Goal: Complete application form

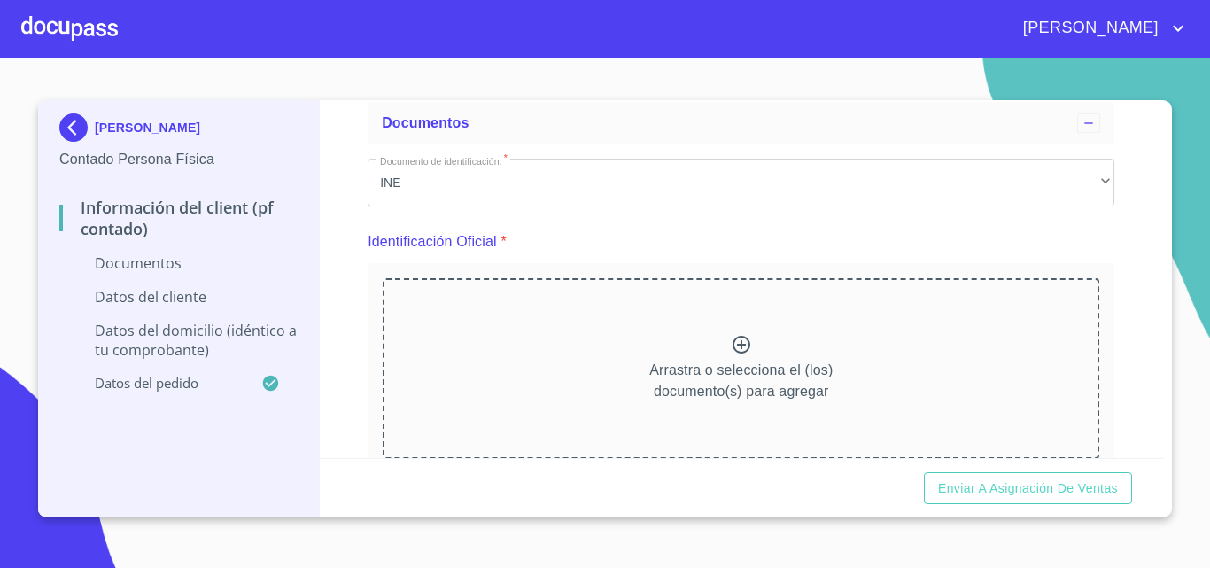
scroll to position [177, 0]
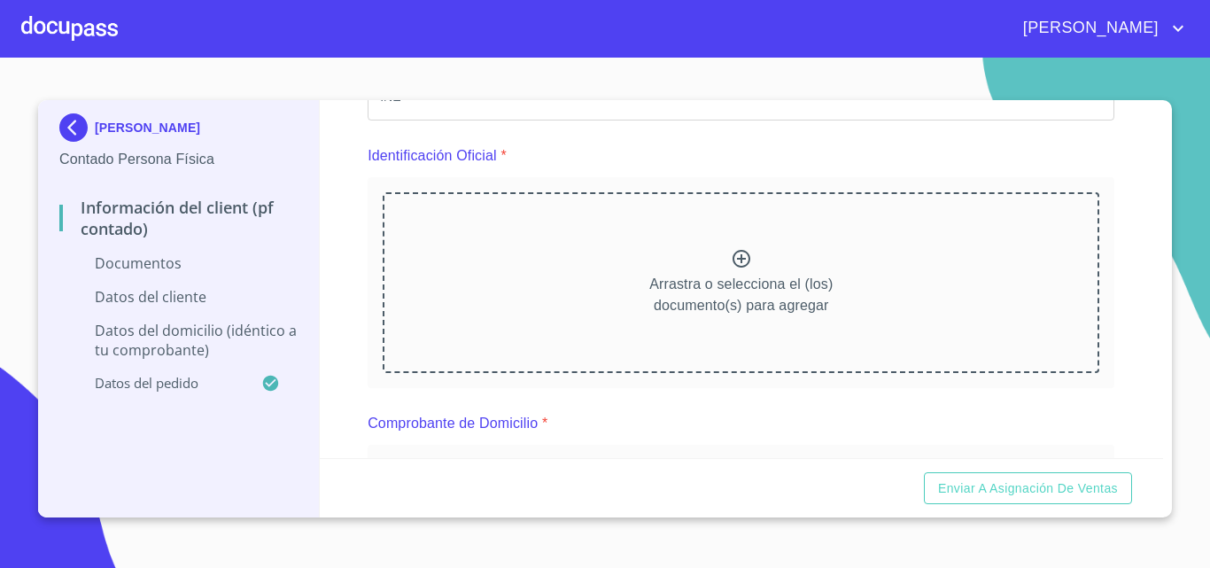
click at [732, 265] on icon at bounding box center [741, 258] width 21 height 21
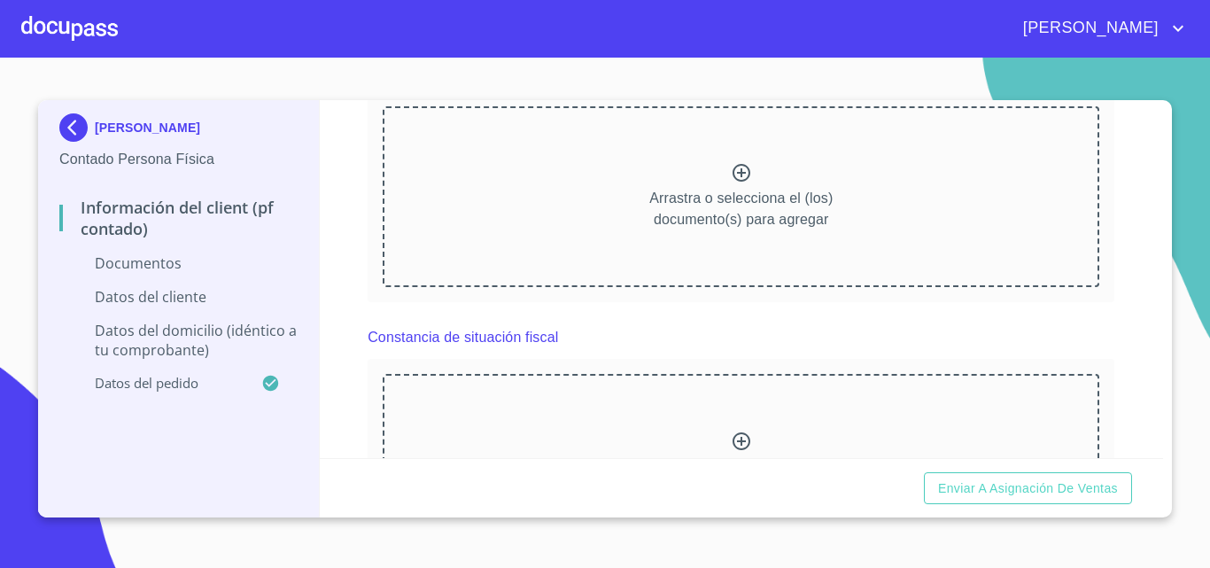
click at [740, 187] on div at bounding box center [741, 175] width 21 height 26
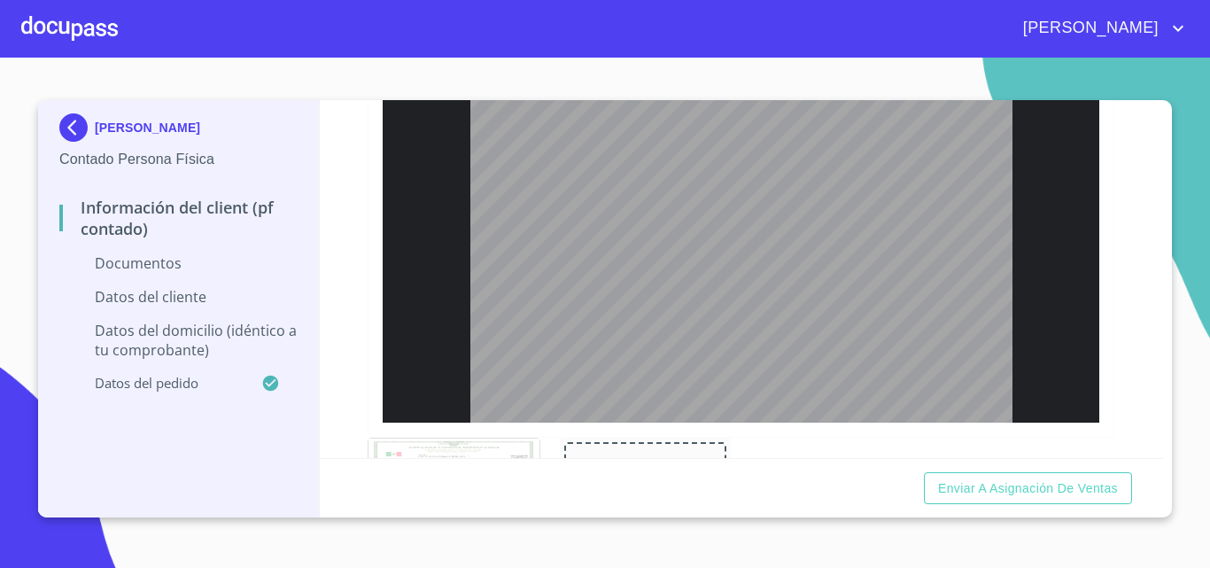
scroll to position [2037, 0]
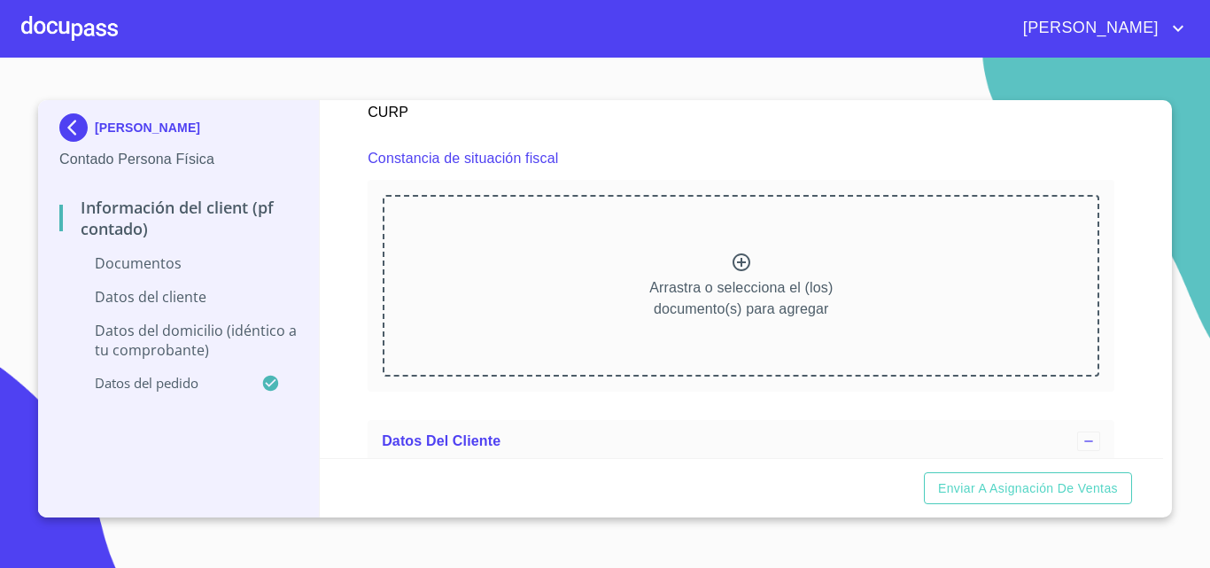
click at [690, 245] on div "Arrastra o selecciona el (los) documento(s) para agregar" at bounding box center [741, 285] width 717 height 181
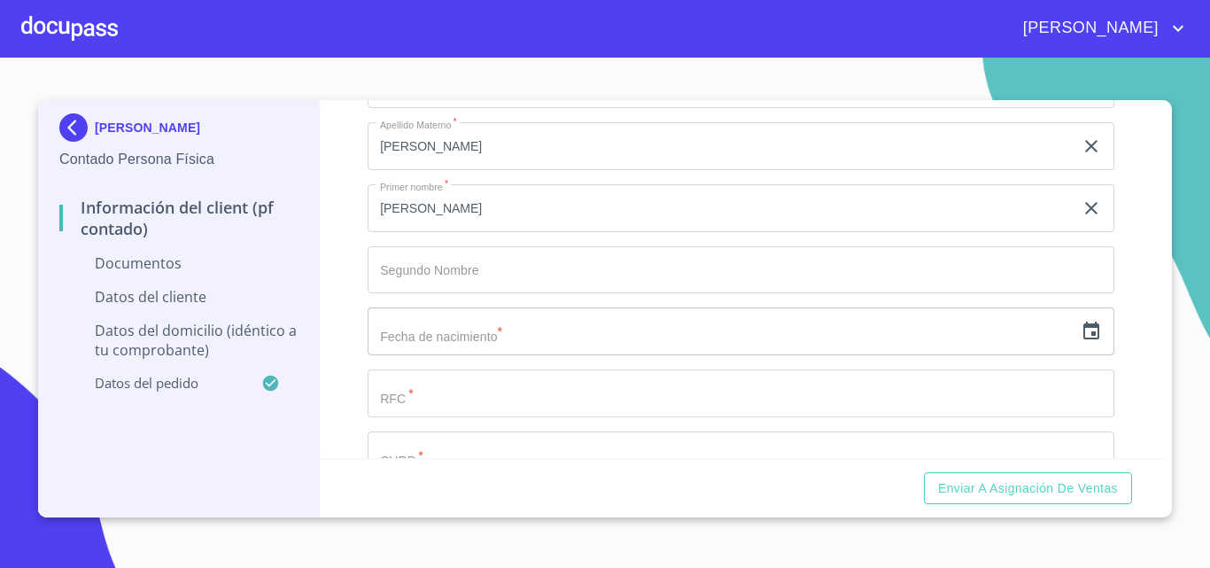
scroll to position [3100, 0]
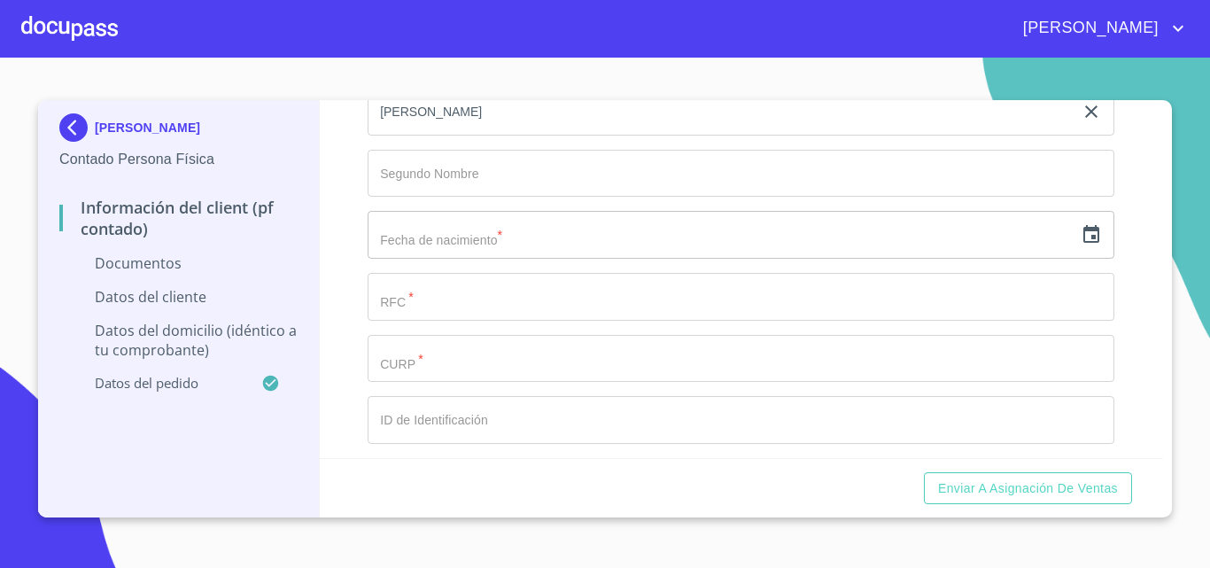
click at [1083, 239] on icon "button" at bounding box center [1091, 234] width 21 height 21
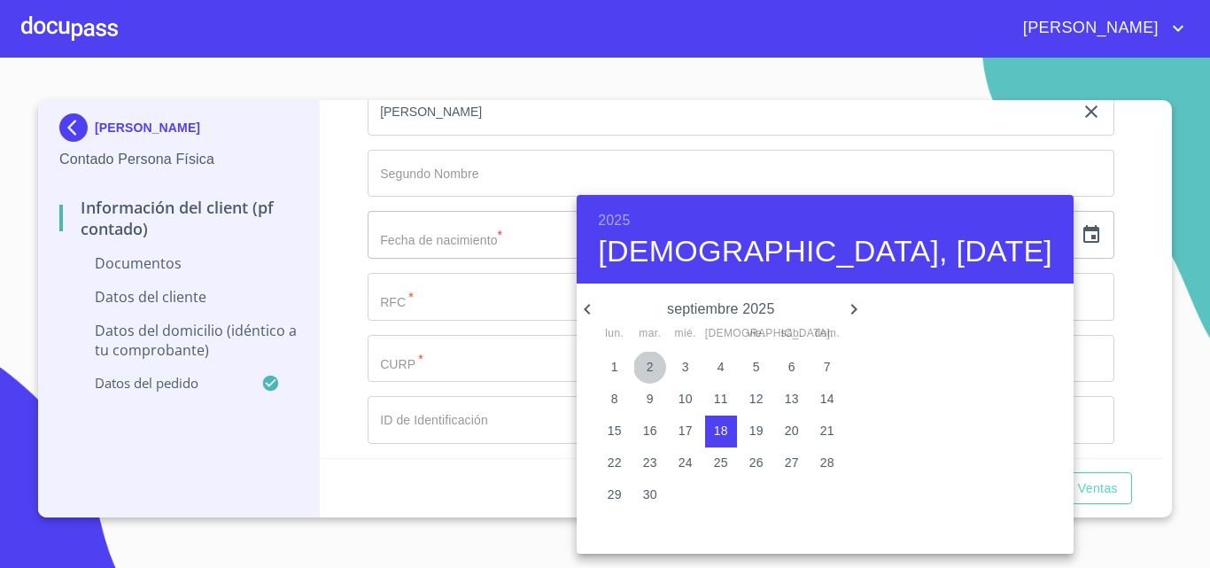
click at [648, 371] on span "2" at bounding box center [650, 367] width 32 height 18
type input "2 de sep. de 2025"
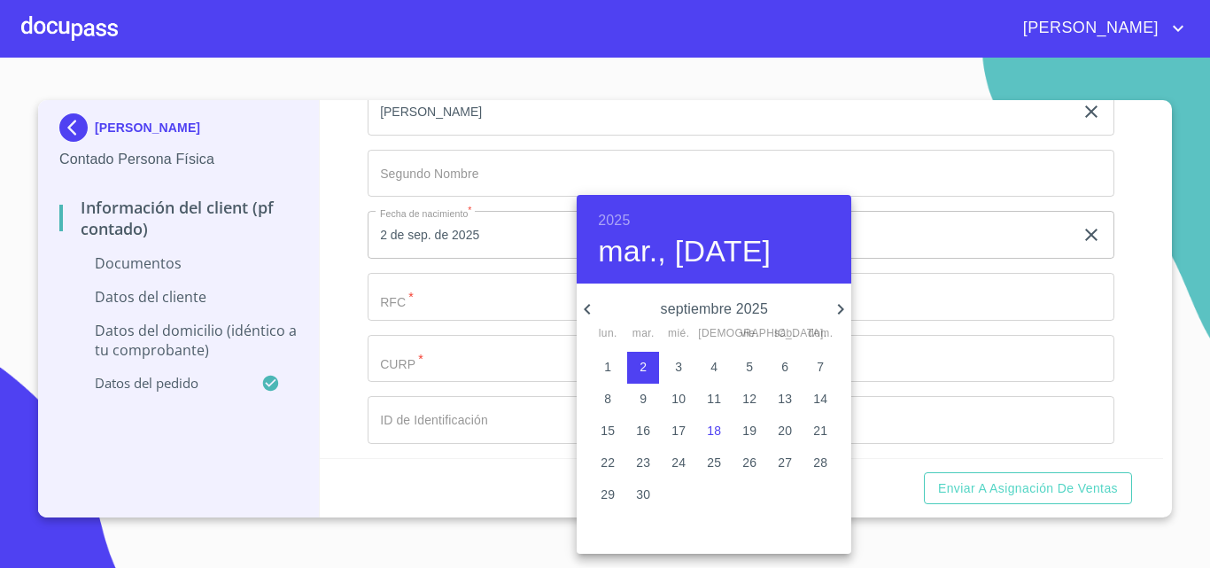
click at [494, 312] on div at bounding box center [605, 284] width 1210 height 568
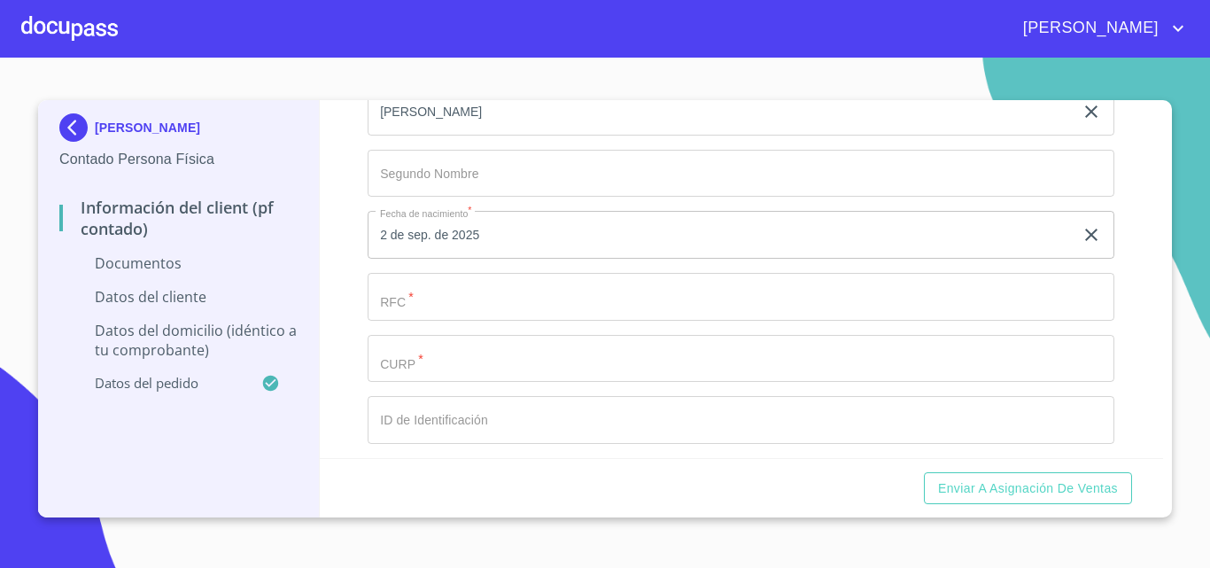
click at [469, 303] on div "[DATE], [DATE] septiembre 2025 lun. mar. mié. jue. vie. sáb. dom. 1 2 3 4 5 6 7…" at bounding box center [605, 284] width 1210 height 568
drag, startPoint x: 469, startPoint y: 303, endPoint x: 543, endPoint y: 312, distance: 74.1
click at [542, 308] on input "Documento de identificación.   *" at bounding box center [741, 297] width 747 height 48
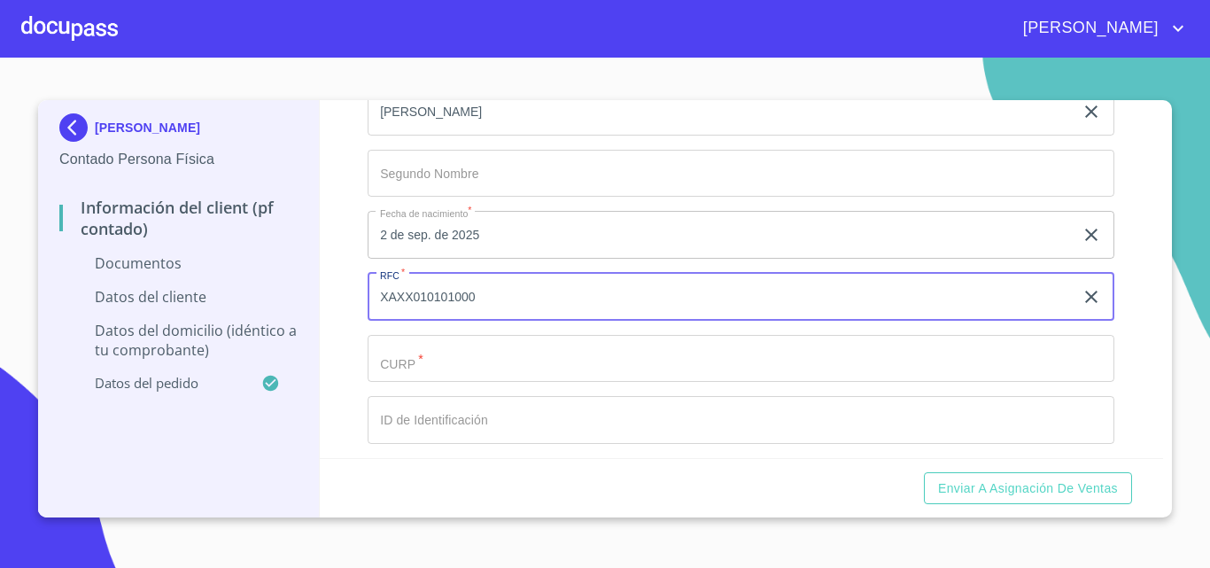
type input "XAXX010101000"
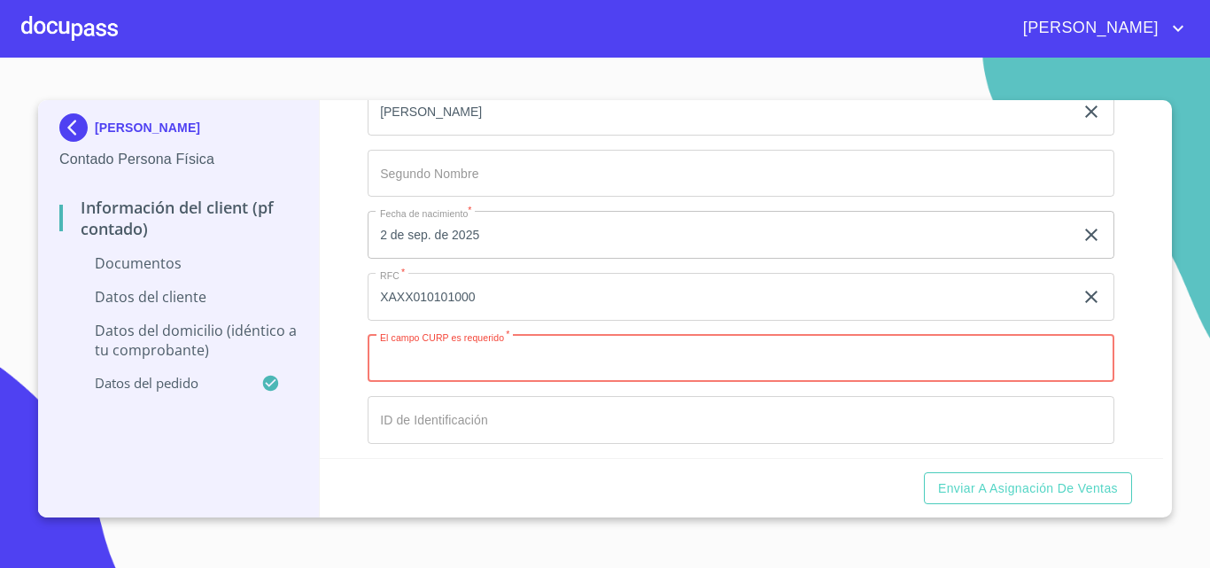
paste input "OIOC820205MJCRRL03"
type input "OIOC820205MJCRRL03"
click at [340, 402] on div "Información del Client (PF contado) Documentos Documento de identificación.   *…" at bounding box center [742, 279] width 844 height 358
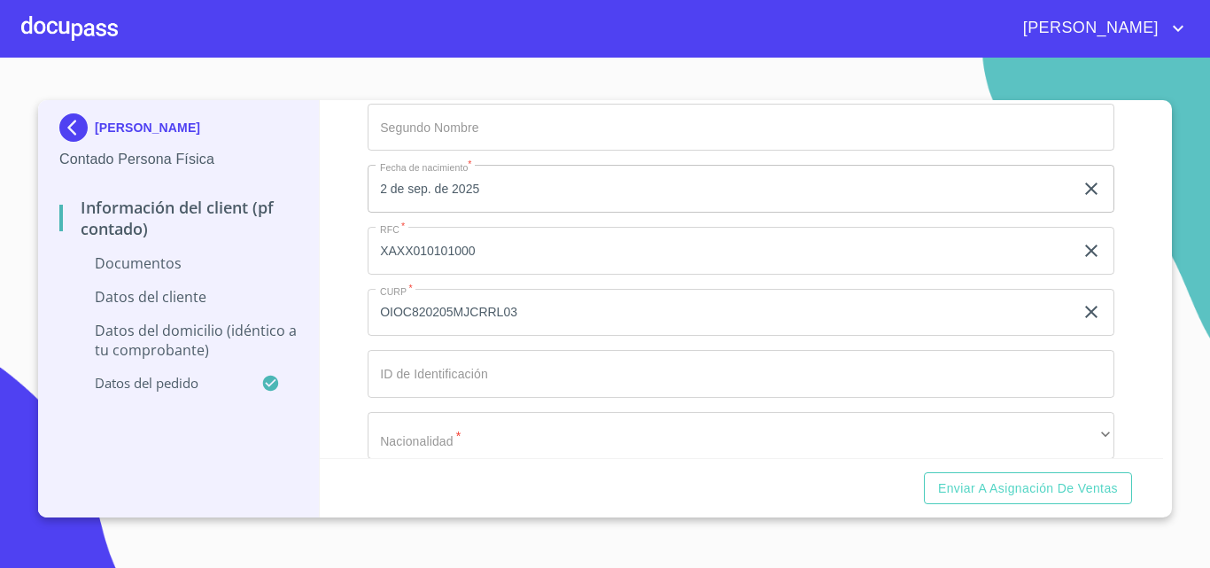
scroll to position [3189, 0]
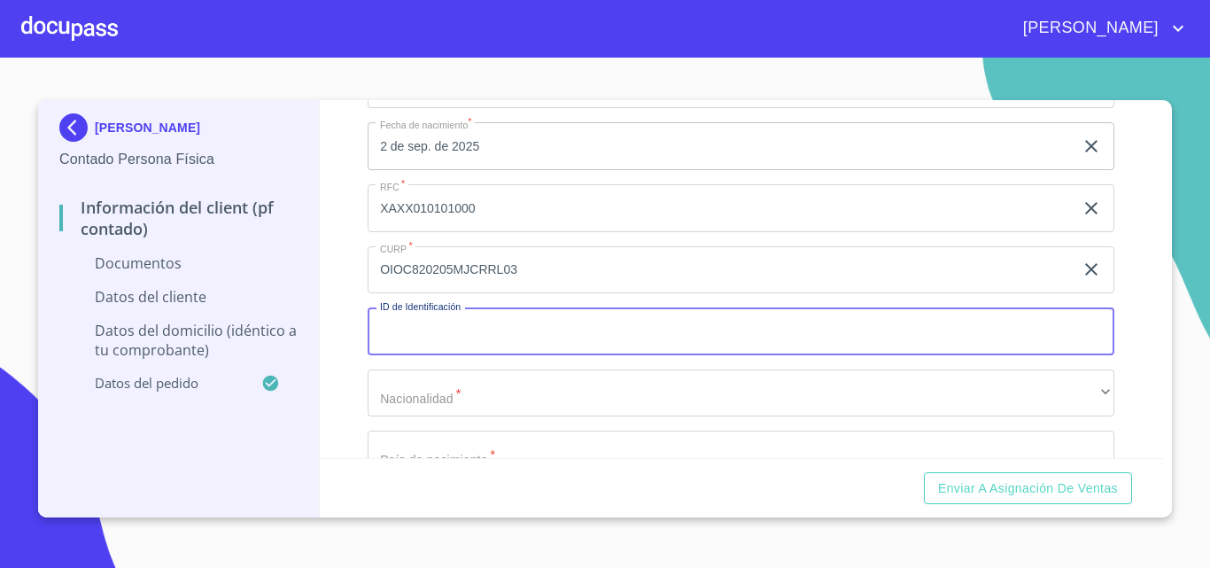
click at [392, 336] on input "Documento de identificación.   *" at bounding box center [741, 331] width 747 height 48
type input "12345678"
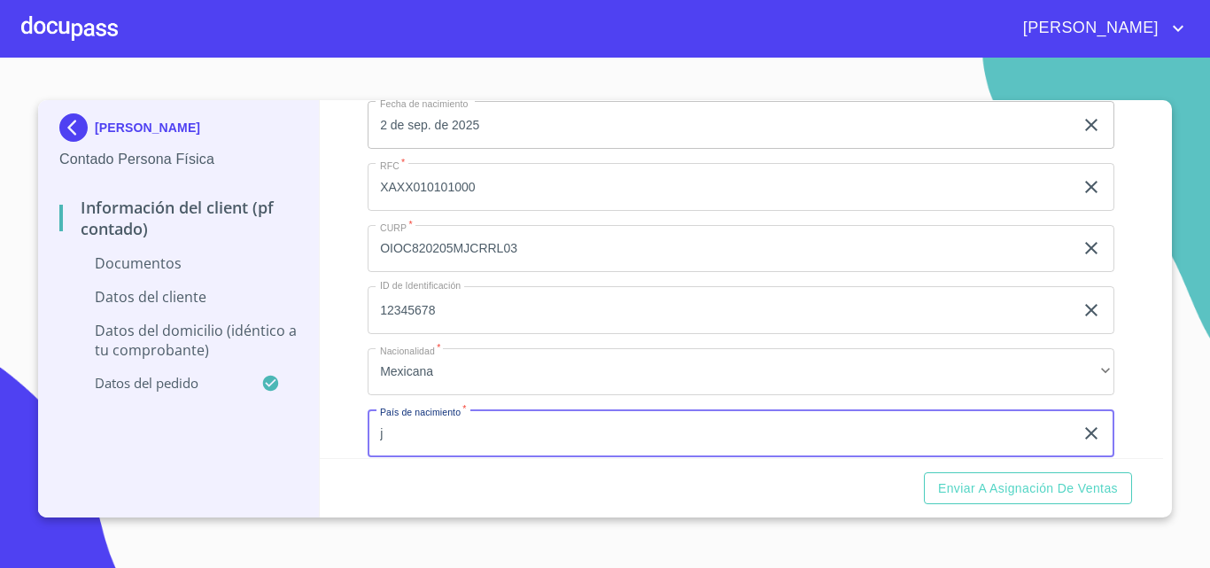
scroll to position [3426, 0]
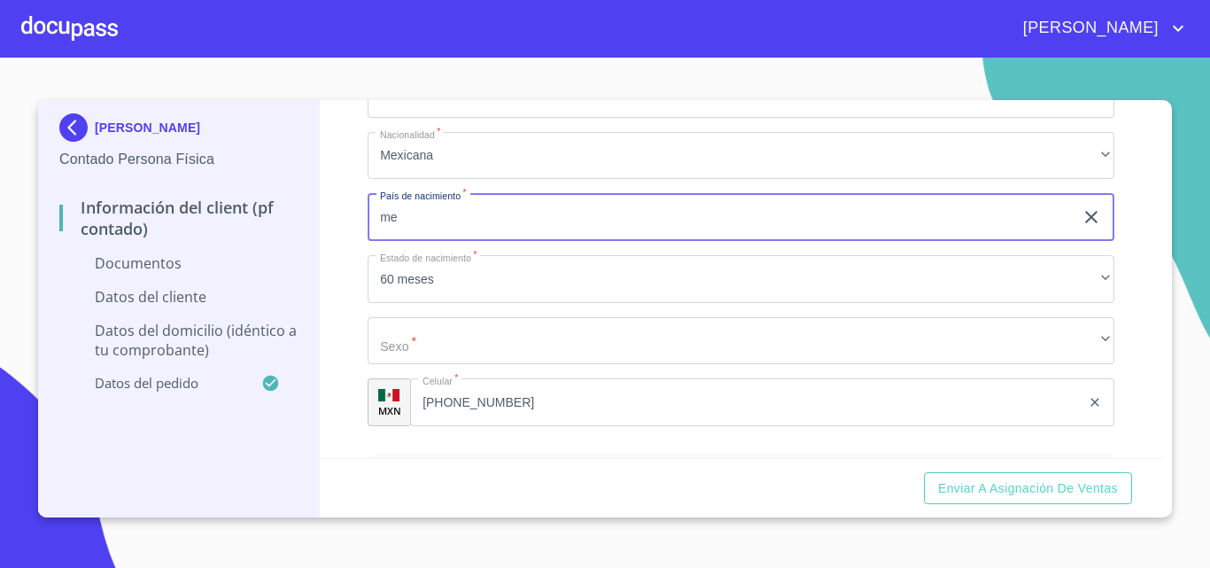
type input "m"
type input "MEX"
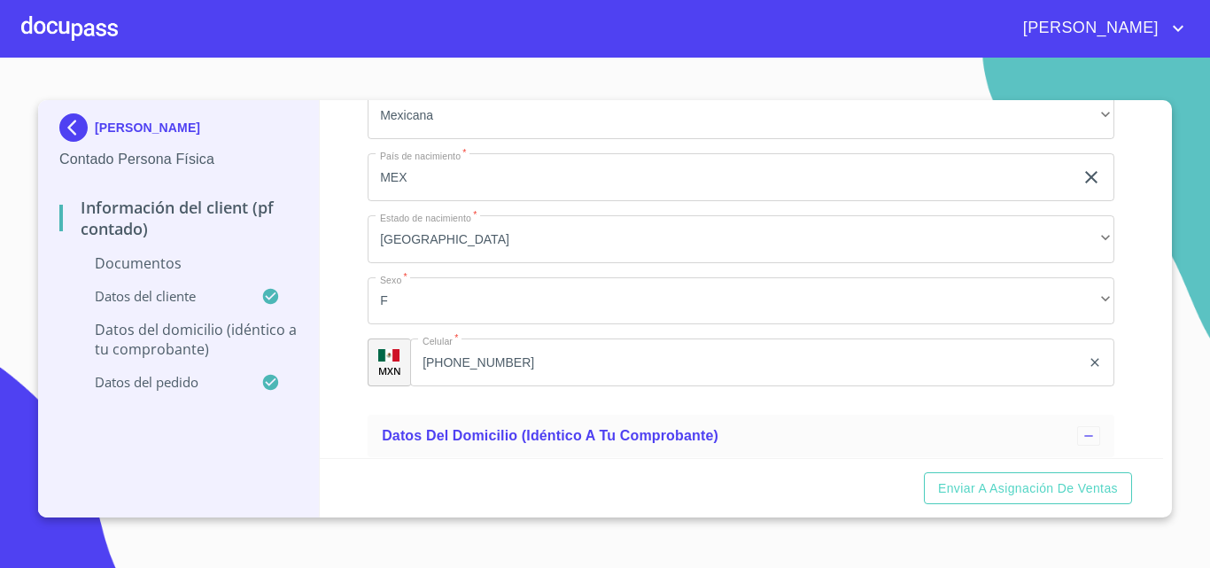
scroll to position [3682, 0]
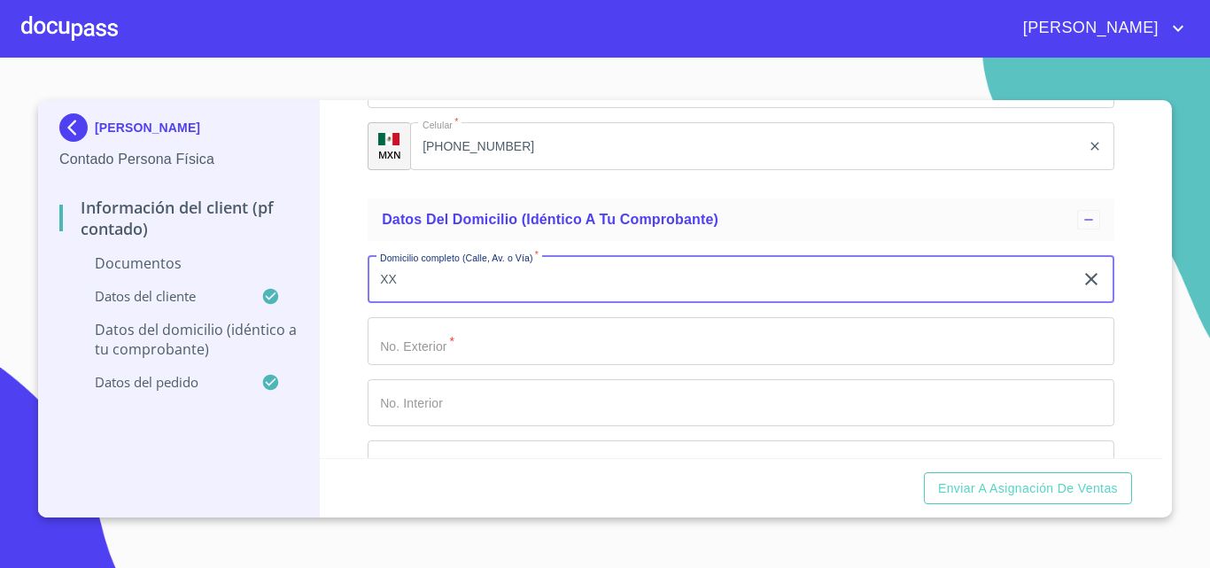
type input "XX"
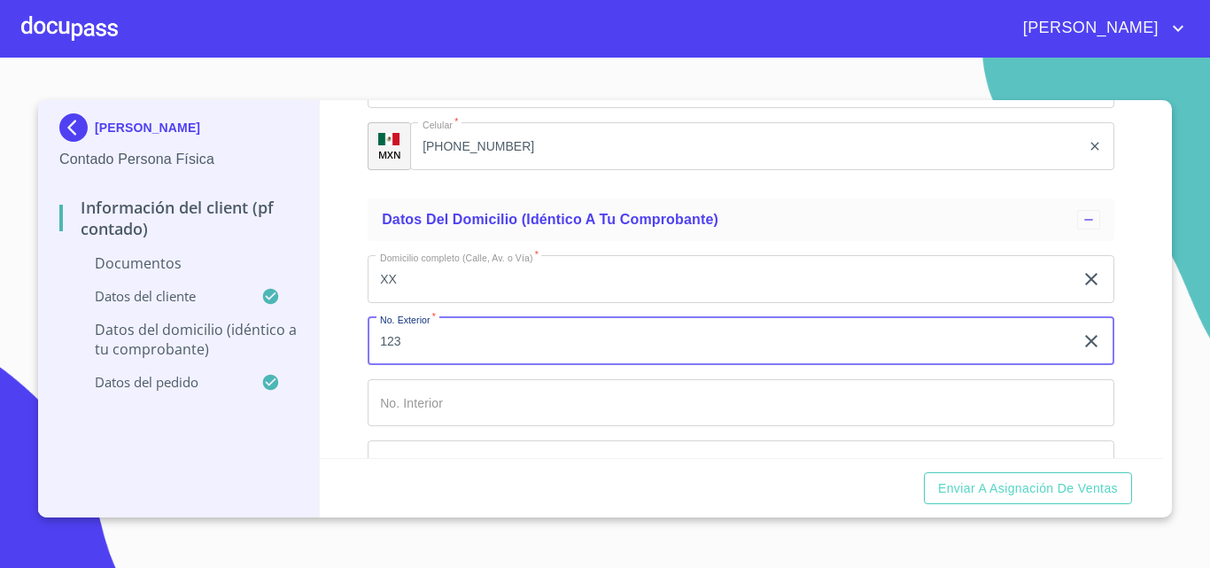
type input "123"
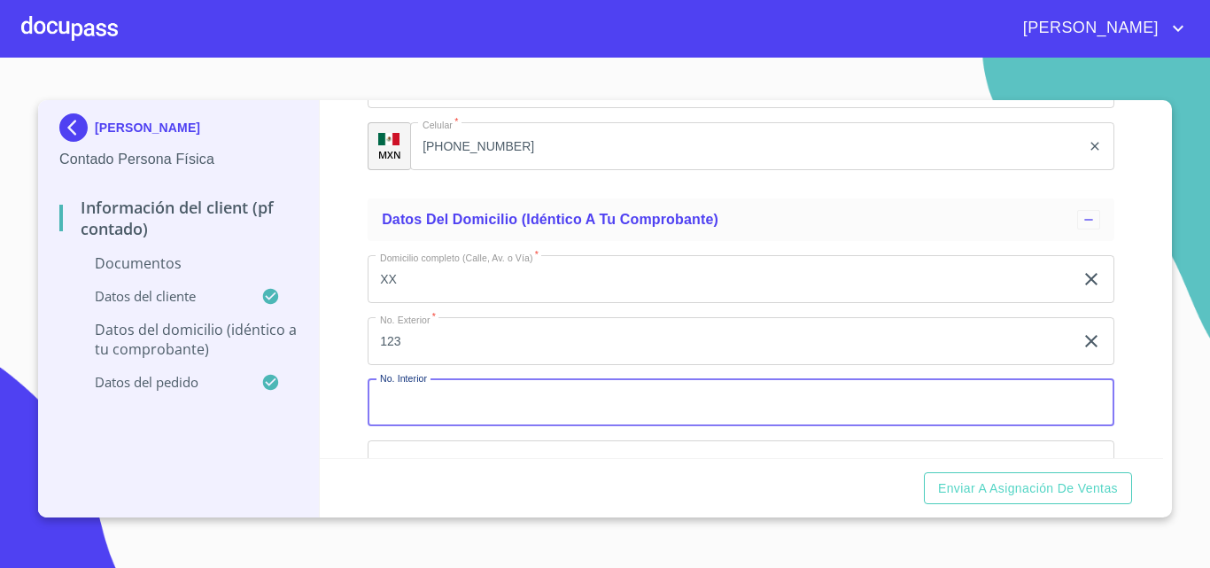
scroll to position [3713, 0]
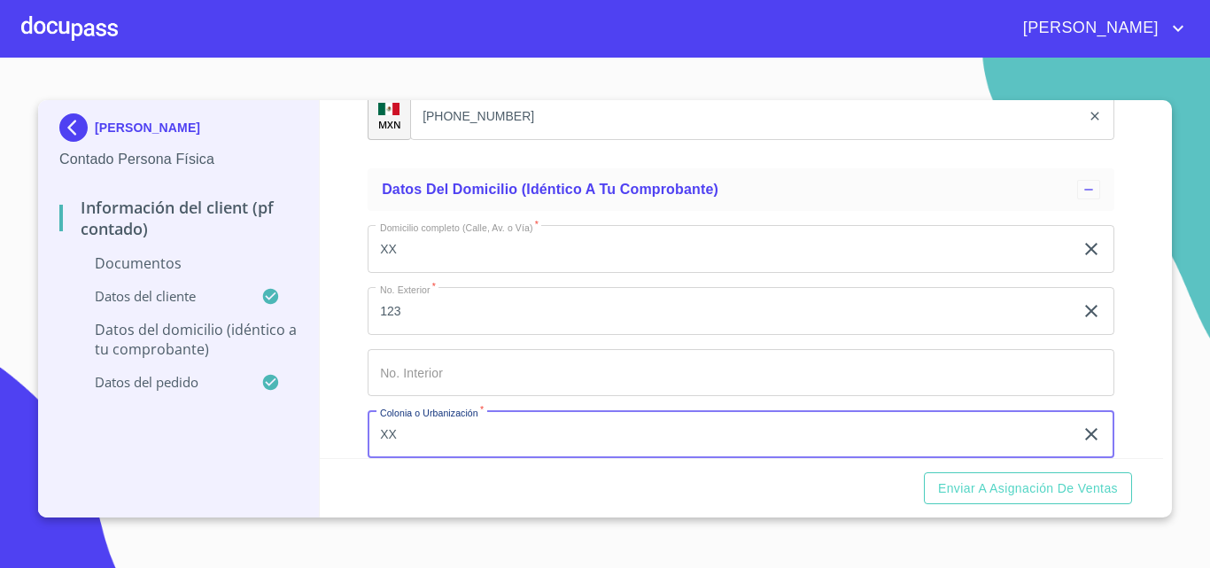
type input "XX"
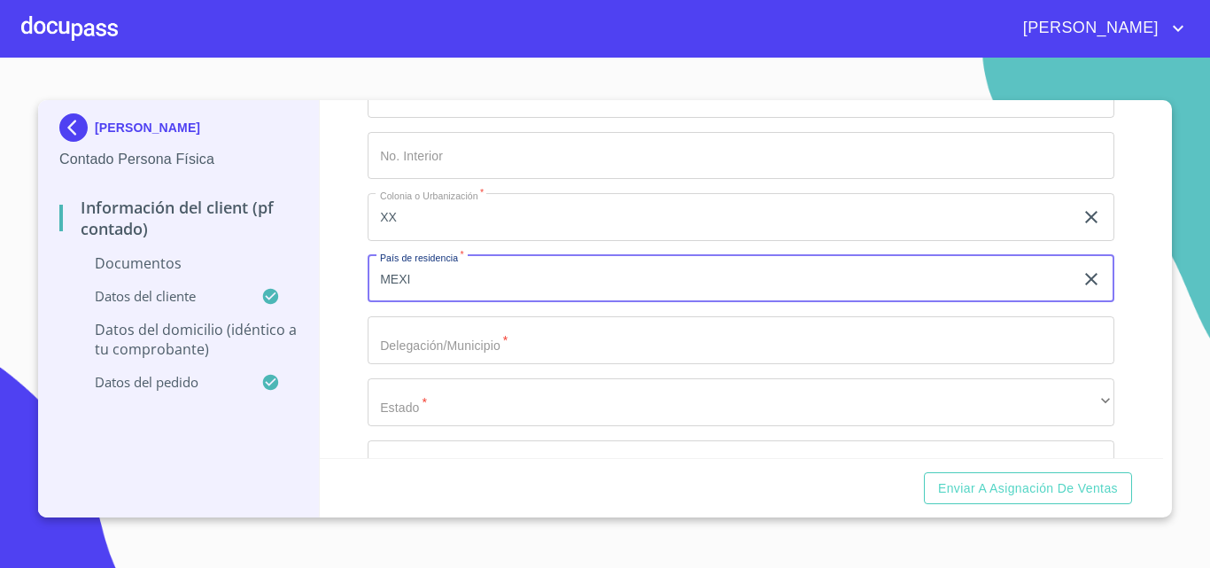
type input "MEXI"
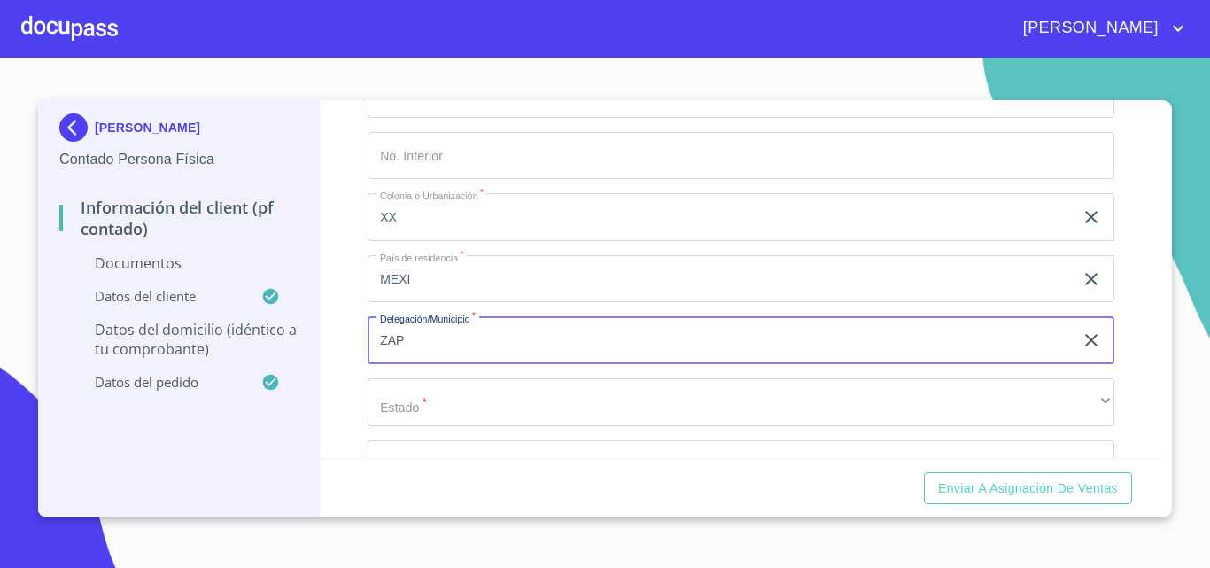
type input "ZAP"
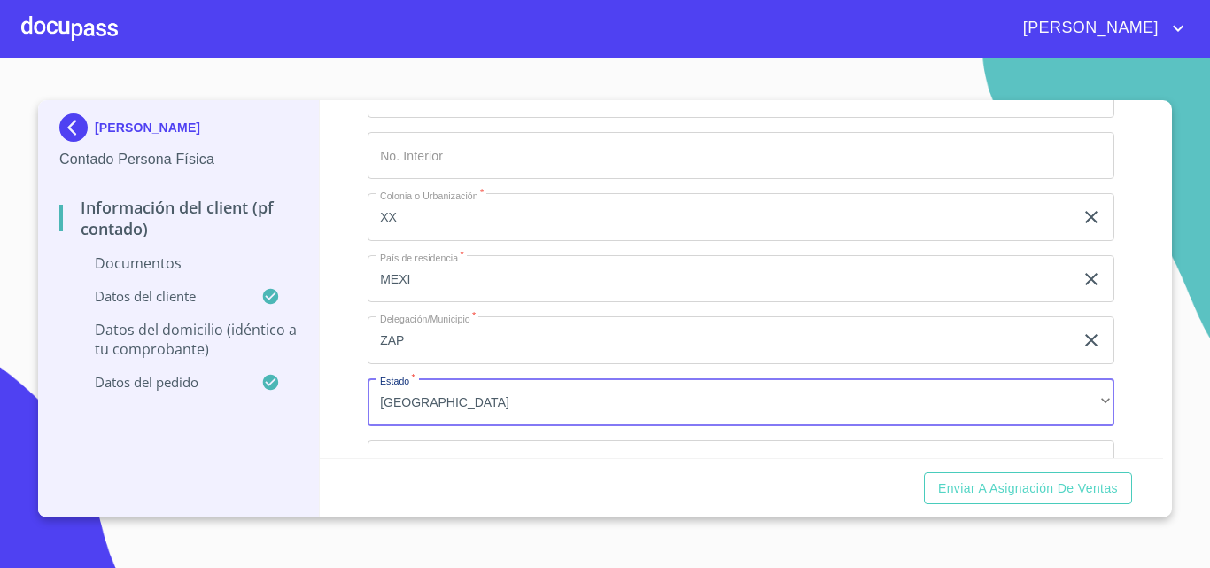
scroll to position [3960, 0]
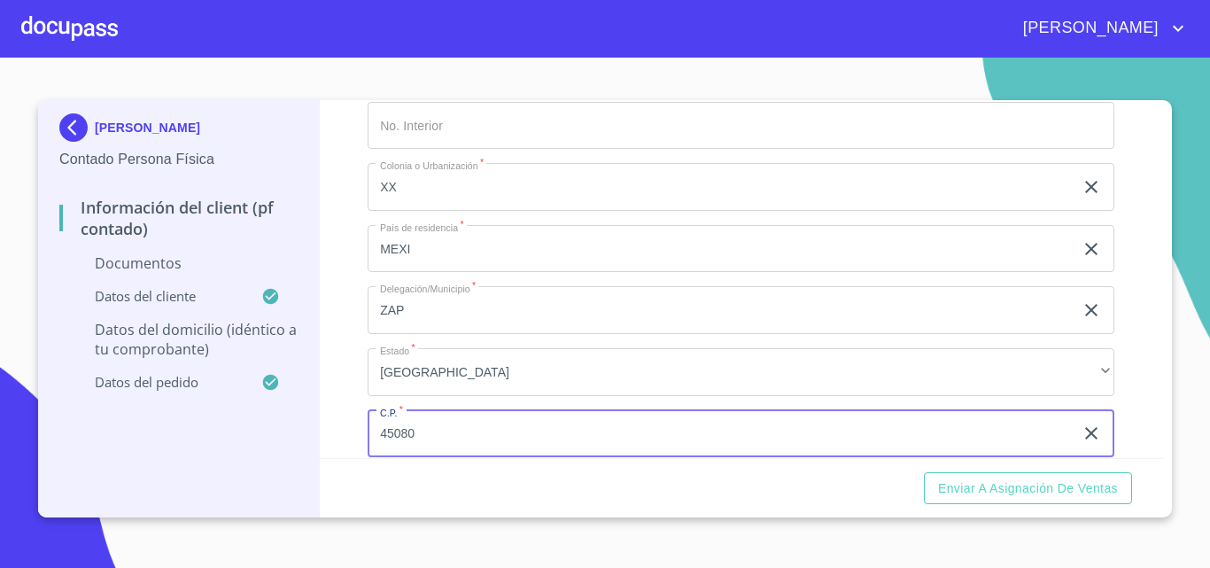
type input "45080"
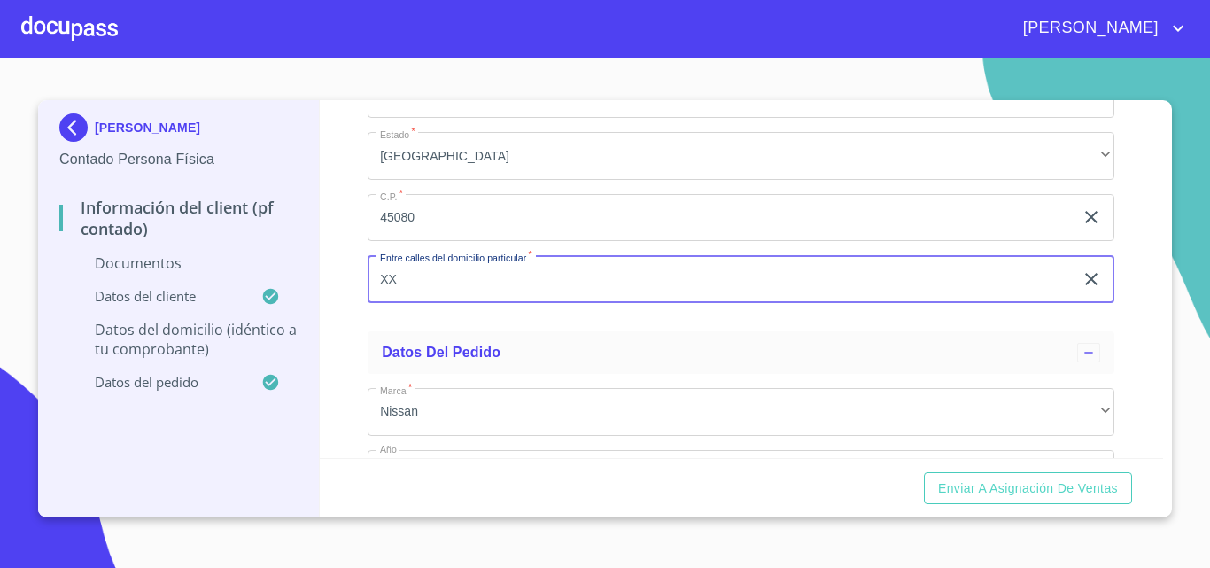
type input "XX"
click at [355, 330] on div "Información del Client (PF contado) Documentos Documento de identificación.   *…" at bounding box center [742, 279] width 844 height 358
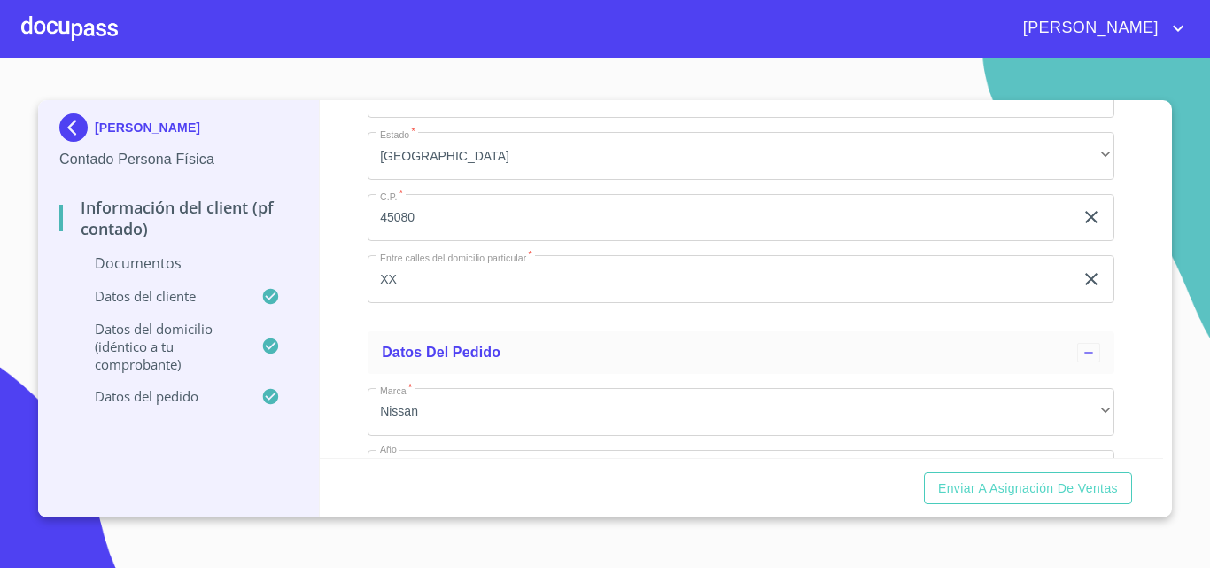
scroll to position [3910, 0]
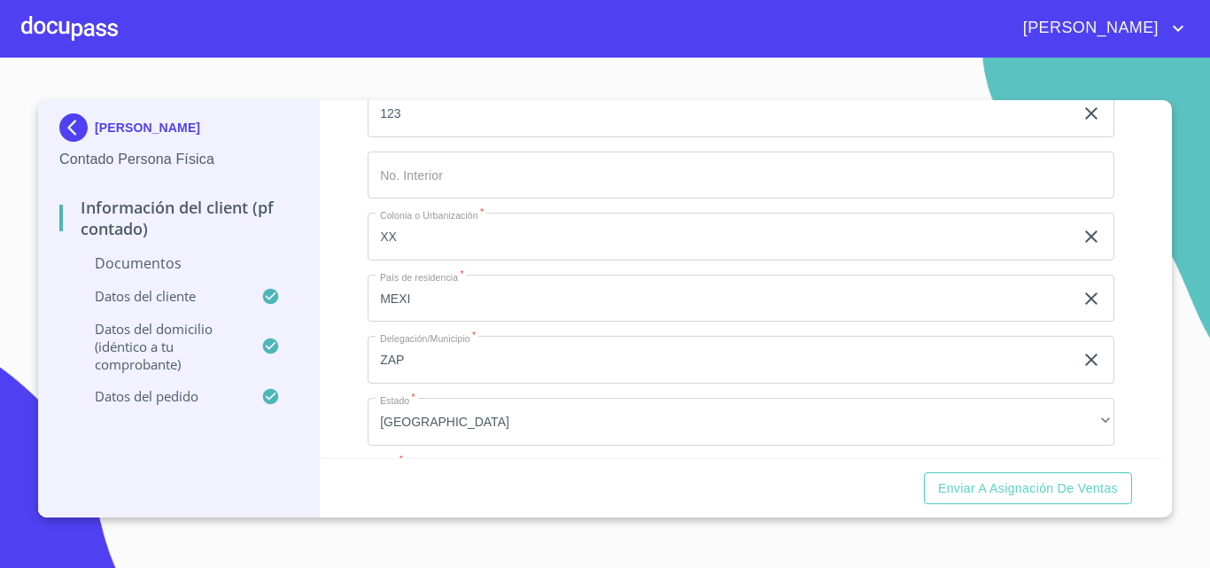
click at [66, 120] on img at bounding box center [76, 127] width 35 height 28
